Goal: Transaction & Acquisition: Purchase product/service

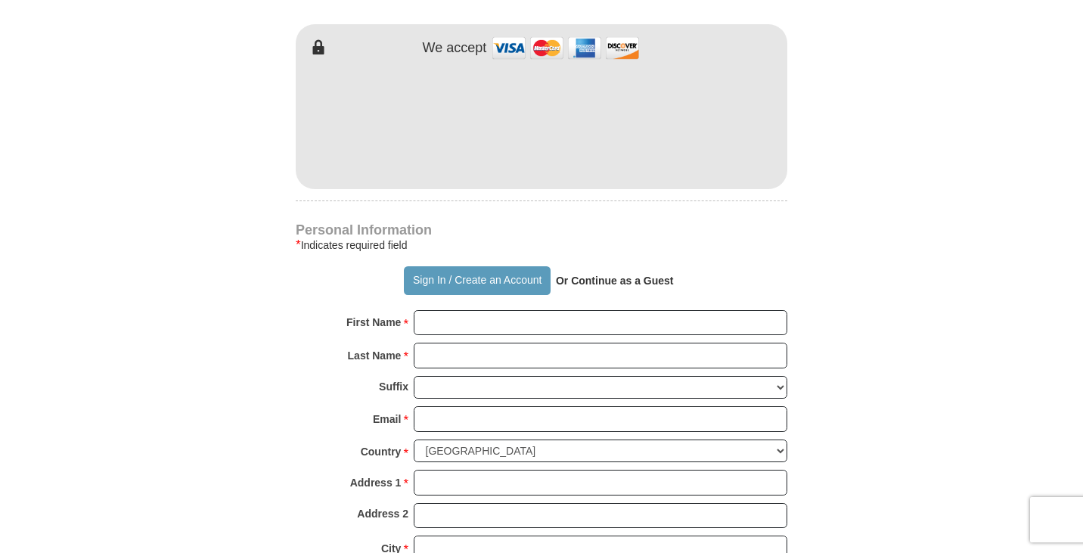
scroll to position [681, 0]
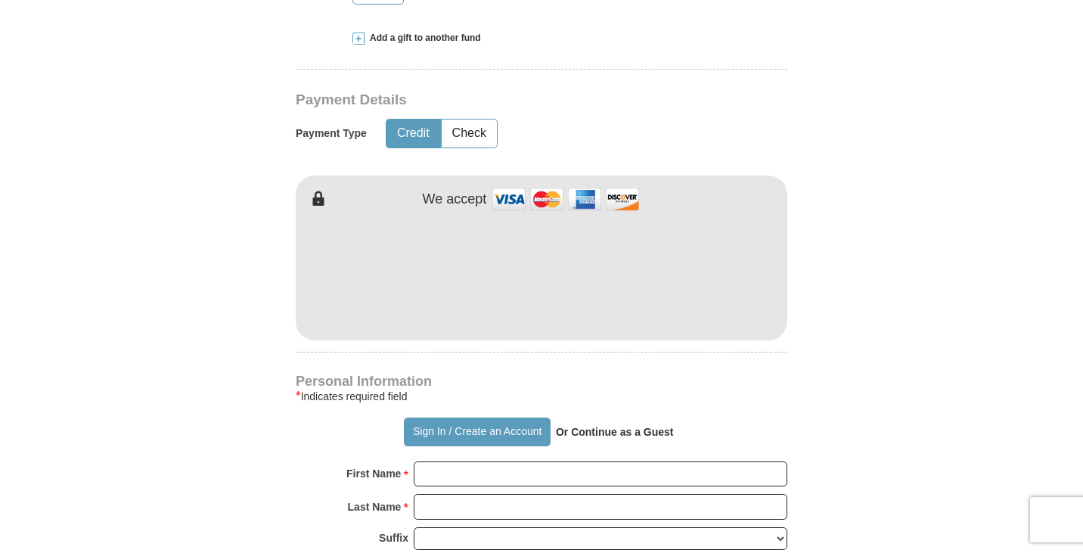
click at [398, 131] on button "Credit" at bounding box center [414, 134] width 54 height 28
click at [465, 129] on button "Check" at bounding box center [469, 134] width 55 height 28
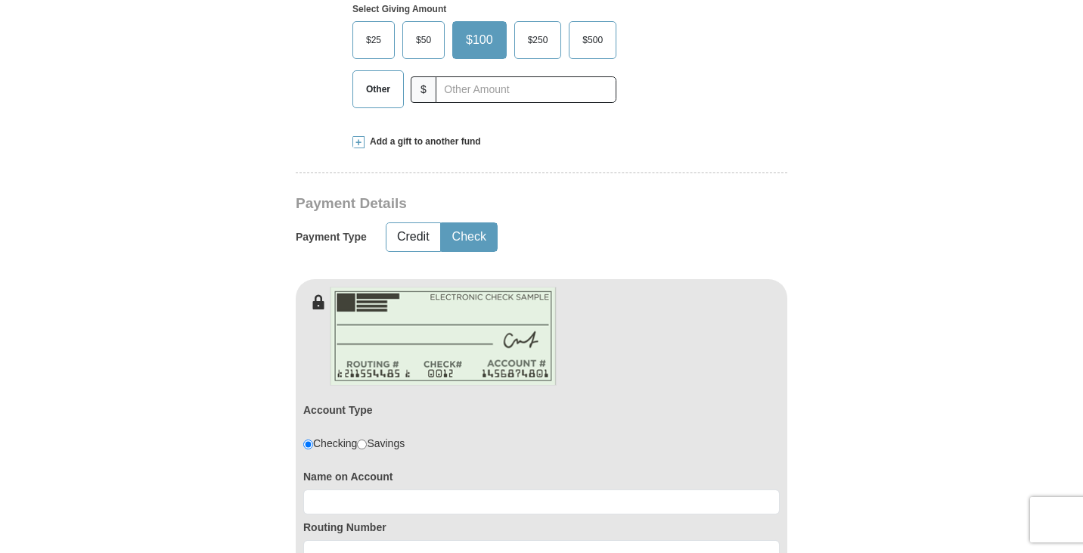
scroll to position [757, 0]
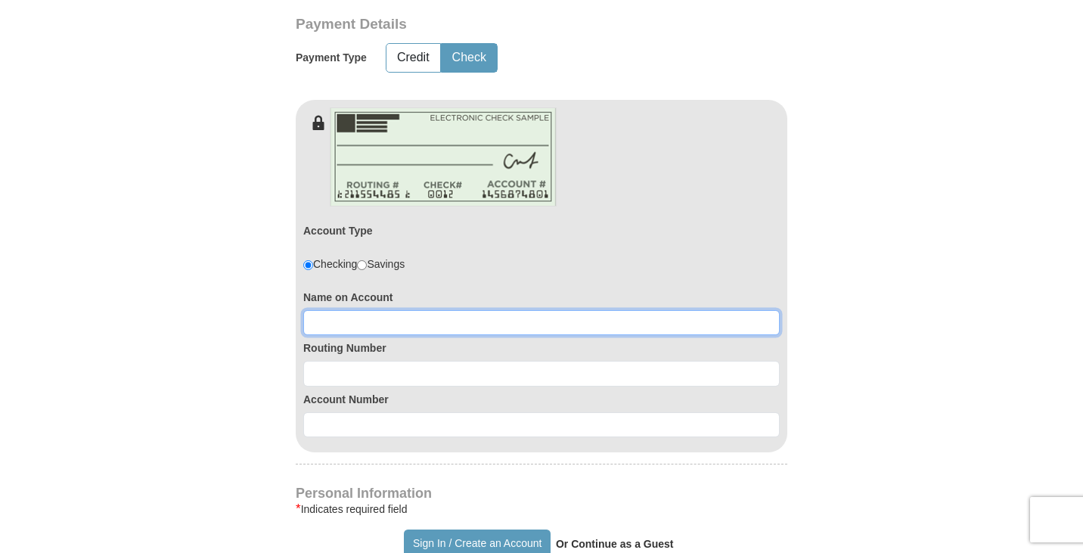
click at [685, 320] on input at bounding box center [541, 323] width 477 height 26
type input "Linda Morgan"
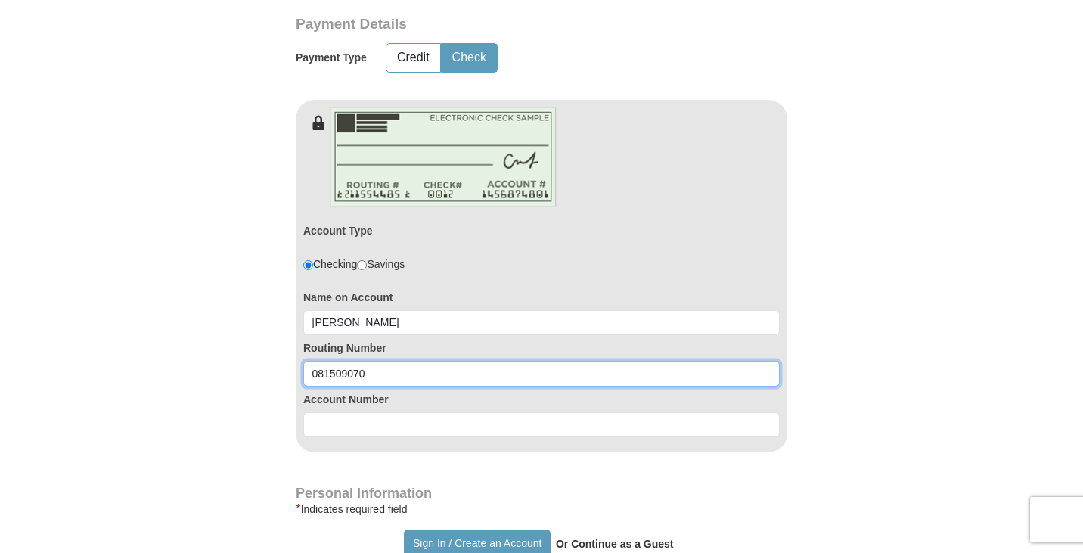
type input "081509070"
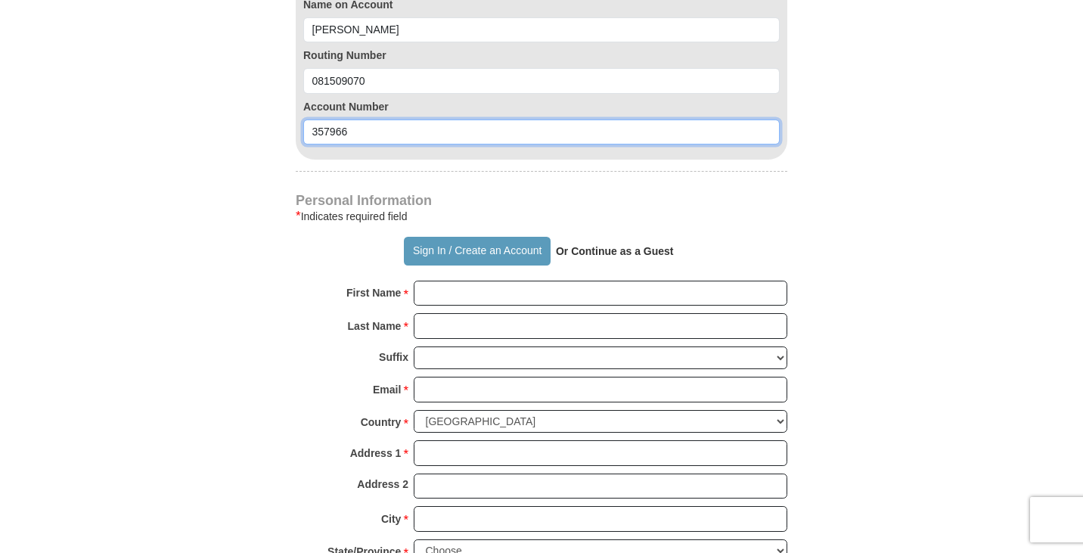
scroll to position [1059, 0]
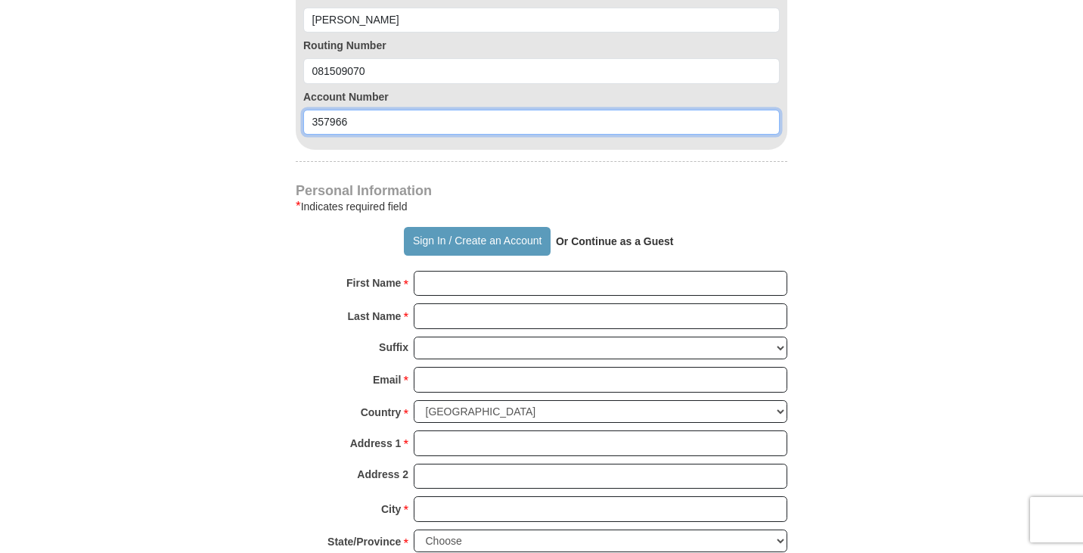
type input "357966"
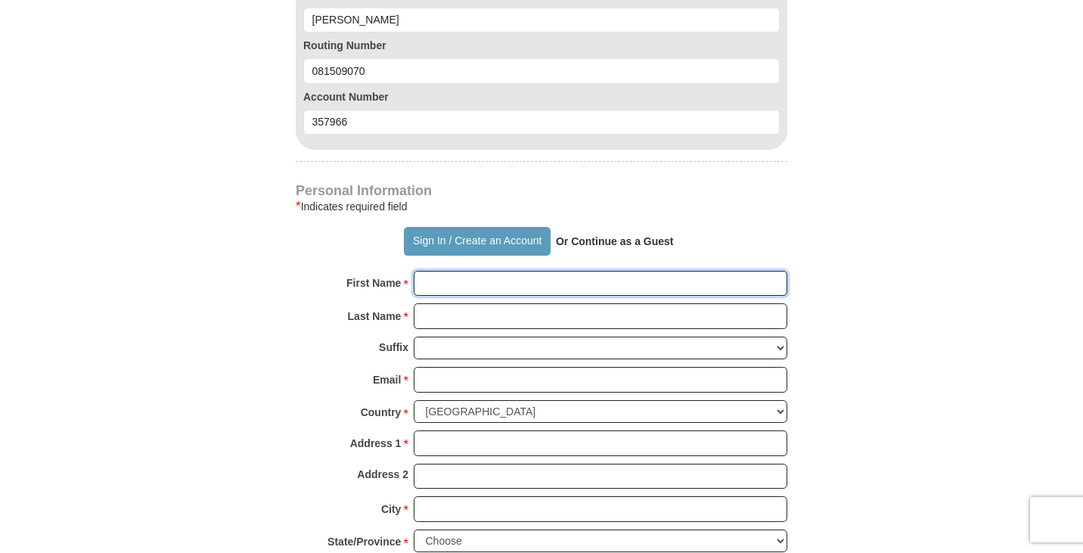
click at [607, 279] on input "First Name *" at bounding box center [601, 284] width 374 height 26
type input "Linda"
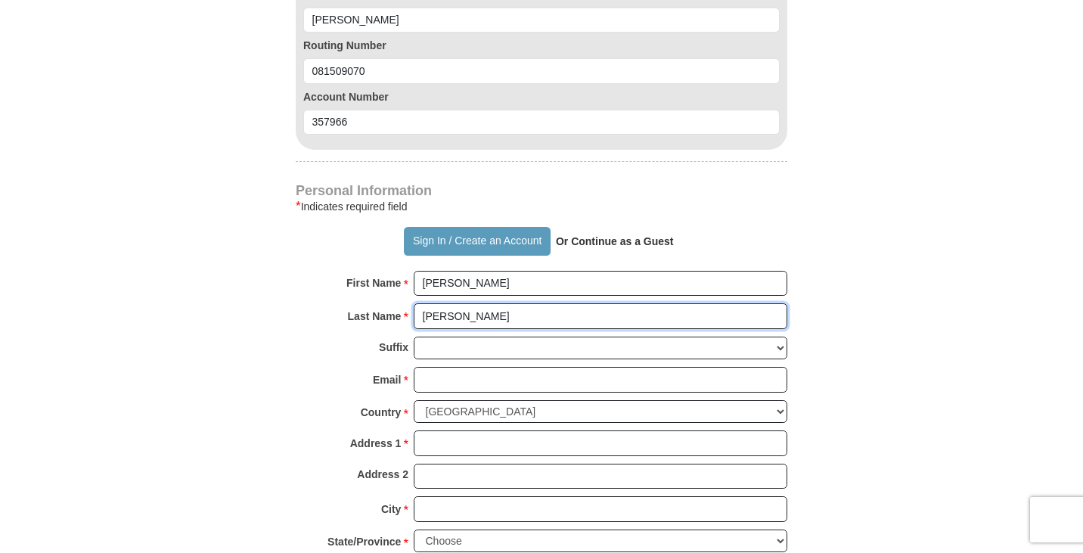
type input "Morgan"
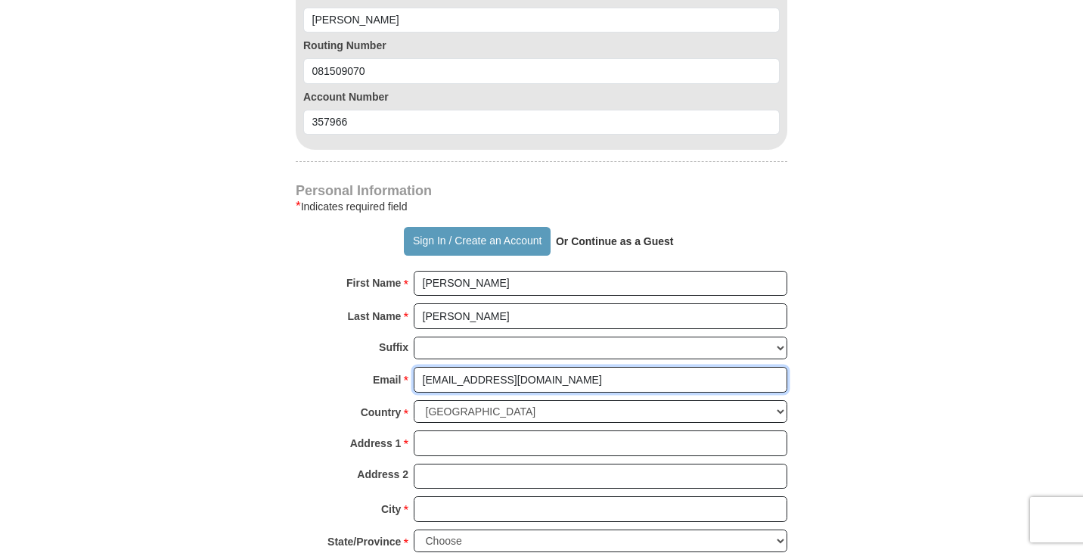
type input "mrgn@charter.net"
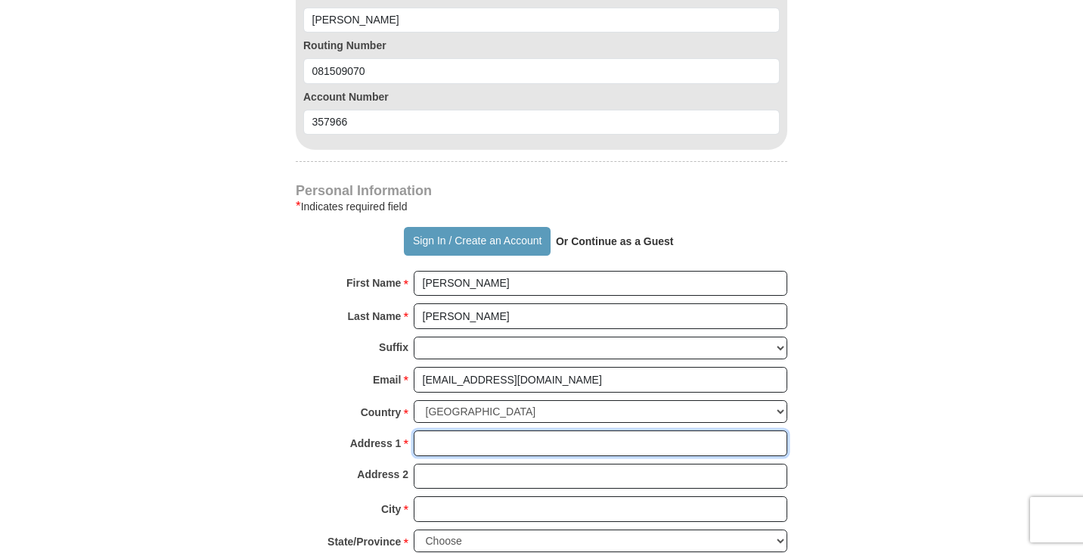
click at [526, 443] on input "Address 1 *" at bounding box center [601, 443] width 374 height 26
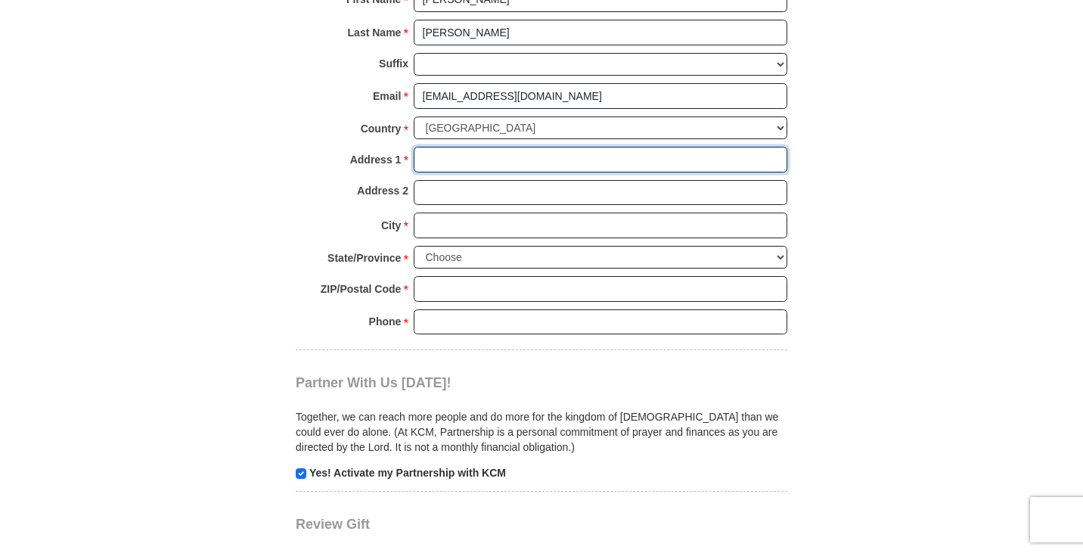
scroll to position [1362, 0]
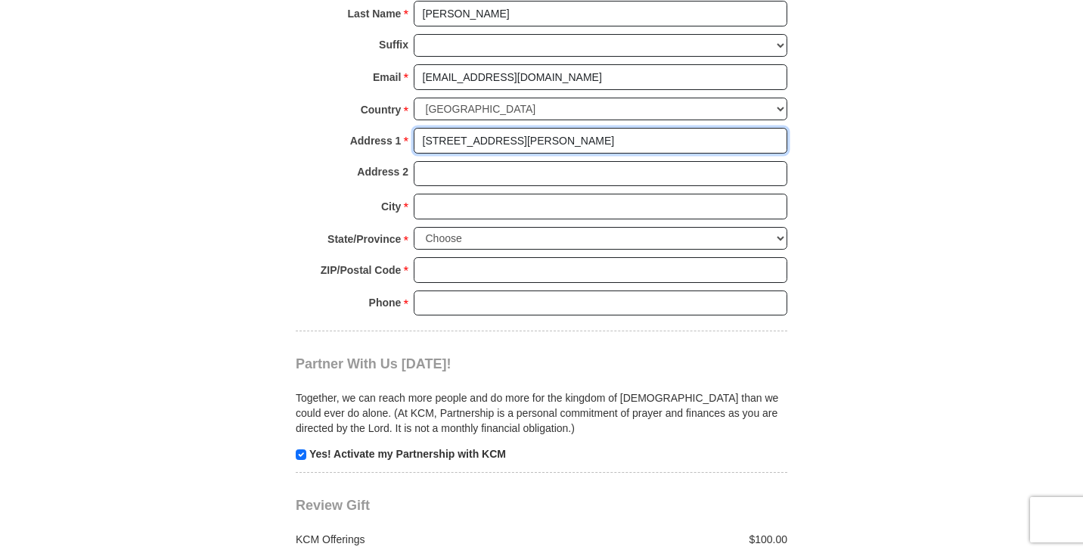
type input "318 W. Marion St."
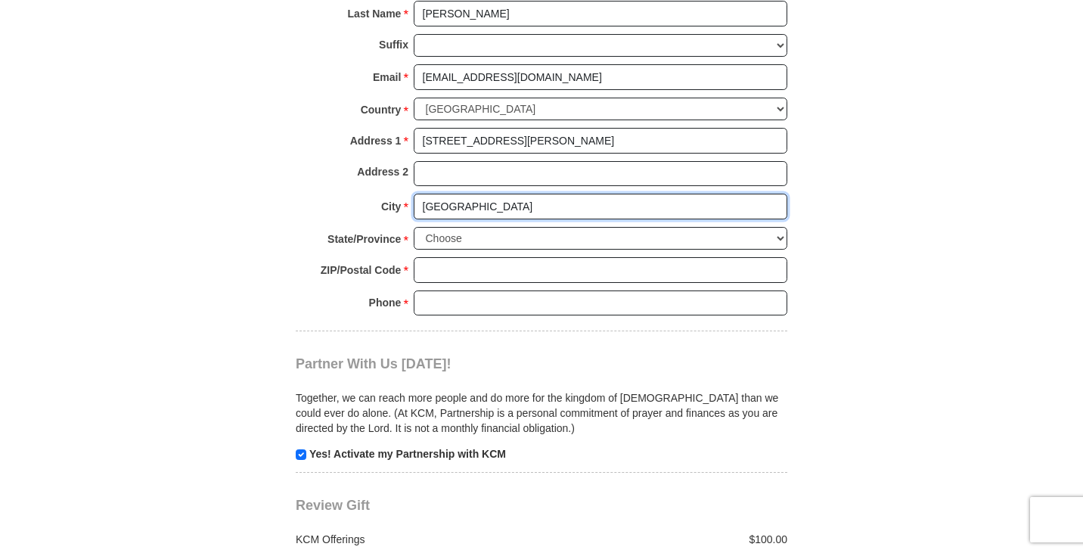
type input "Paris"
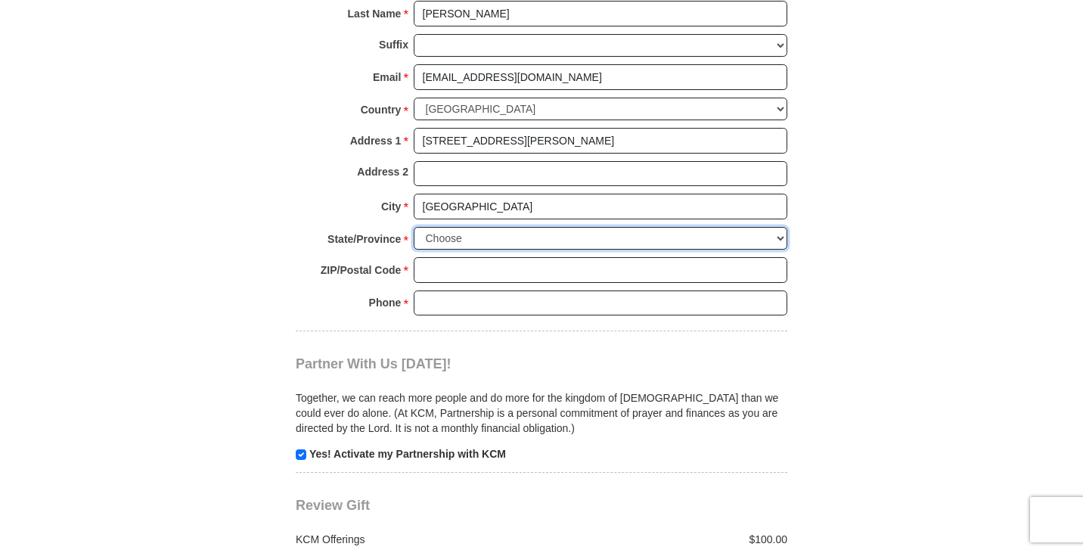
click at [776, 235] on select "Choose Alabama Alaska American Samoa Arizona Arkansas Armed Forces Americas Arm…" at bounding box center [601, 238] width 374 height 23
select select "MO"
click at [414, 227] on select "Choose Alabama Alaska American Samoa Arizona Arkansas Armed Forces Americas Arm…" at bounding box center [601, 238] width 374 height 23
click at [748, 269] on input "ZIP/Postal Code *" at bounding box center [601, 270] width 374 height 26
type input "65275"
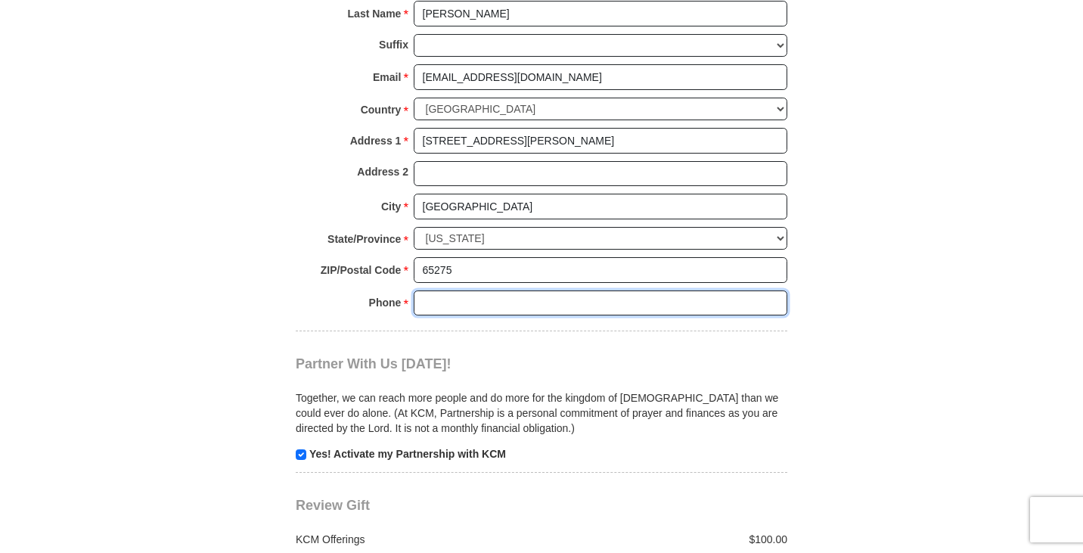
click at [735, 306] on input "Phone * *" at bounding box center [601, 304] width 374 height 26
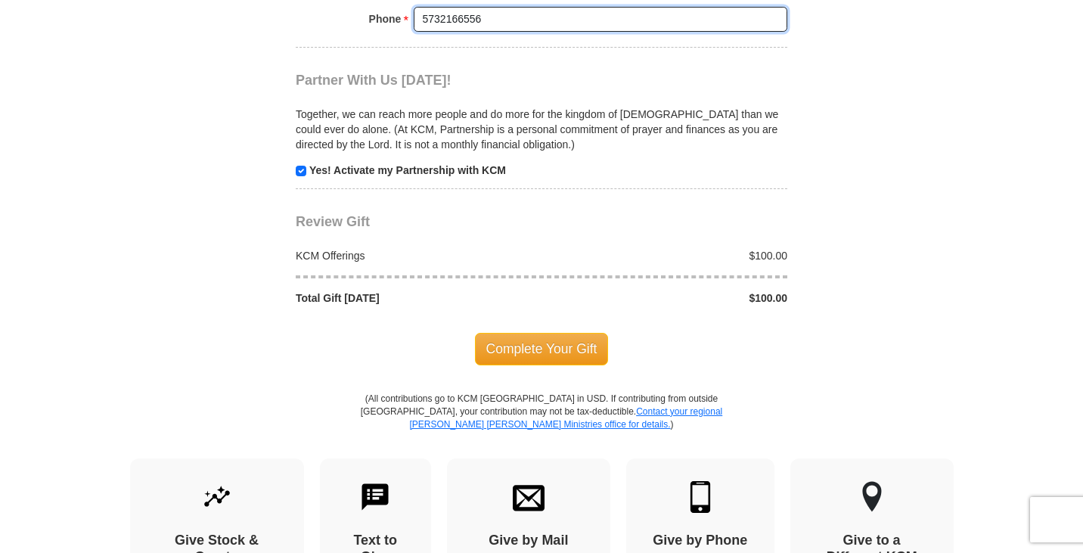
scroll to position [1740, 0]
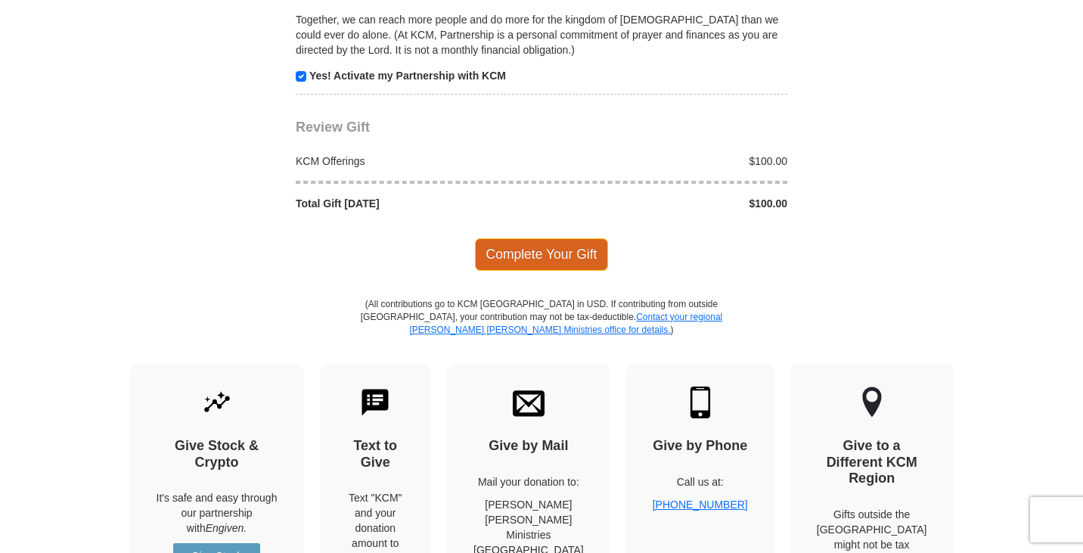
type input "5732166556"
click at [576, 247] on span "Complete Your Gift" at bounding box center [542, 254] width 134 height 32
